Goal: Contribute content

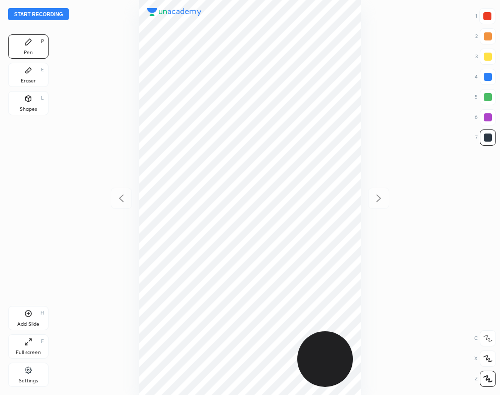
scroll to position [395, 338]
click at [55, 15] on button "Start recording" at bounding box center [38, 14] width 61 height 12
click at [23, 97] on div "Shapes L" at bounding box center [28, 103] width 40 height 24
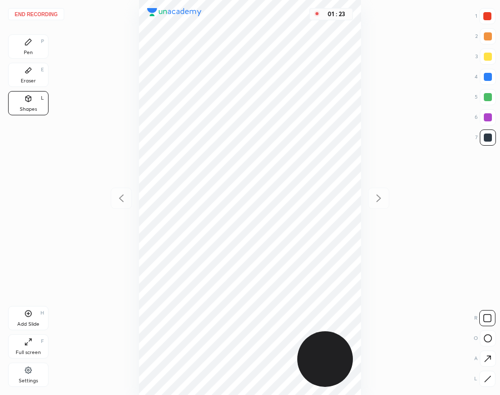
click at [29, 39] on icon at bounding box center [28, 42] width 6 height 6
click at [362, 303] on div "02 : 14" at bounding box center [250, 197] width 338 height 395
click at [32, 100] on div "Shapes L" at bounding box center [28, 103] width 40 height 24
click at [20, 61] on div "Pen P Eraser E Shapes L" at bounding box center [28, 76] width 40 height 85
click at [29, 74] on icon at bounding box center [28, 70] width 8 height 8
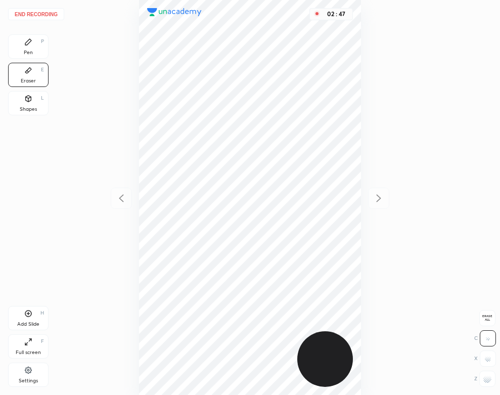
click at [52, 13] on button "End recording" at bounding box center [36, 14] width 56 height 12
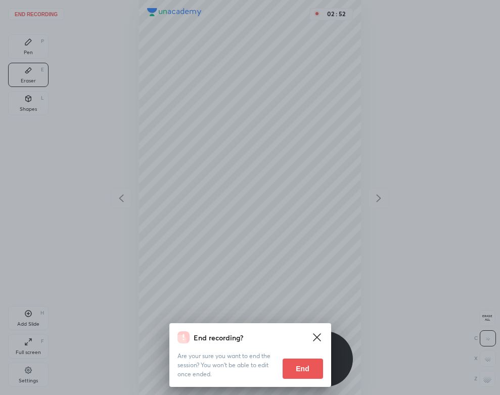
click at [296, 367] on button "End" at bounding box center [303, 368] width 40 height 20
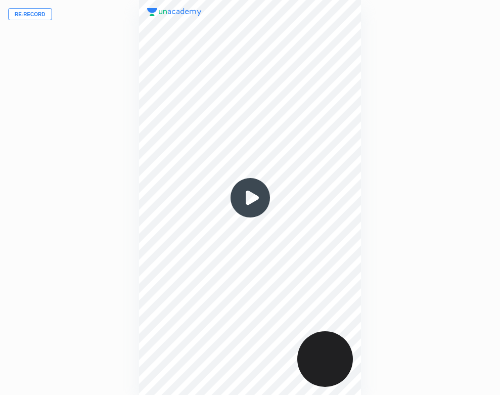
click at [250, 193] on img at bounding box center [250, 197] width 49 height 49
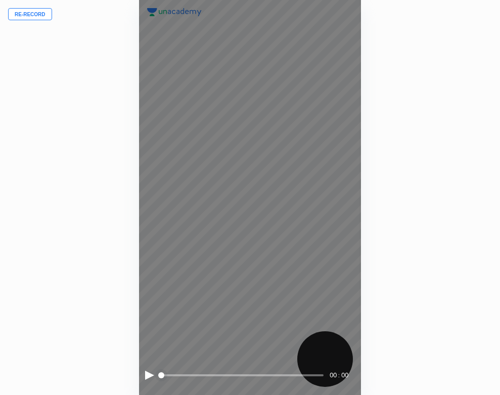
click at [148, 374] on div at bounding box center [149, 374] width 9 height 9
